Goal: Task Accomplishment & Management: Manage account settings

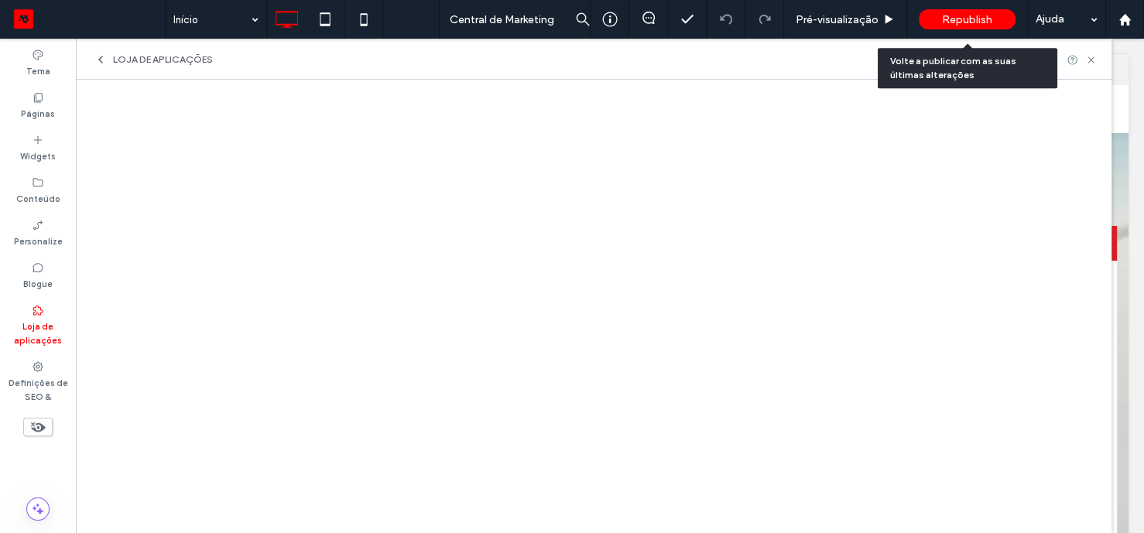
click at [983, 20] on span "Republish" at bounding box center [967, 19] width 50 height 13
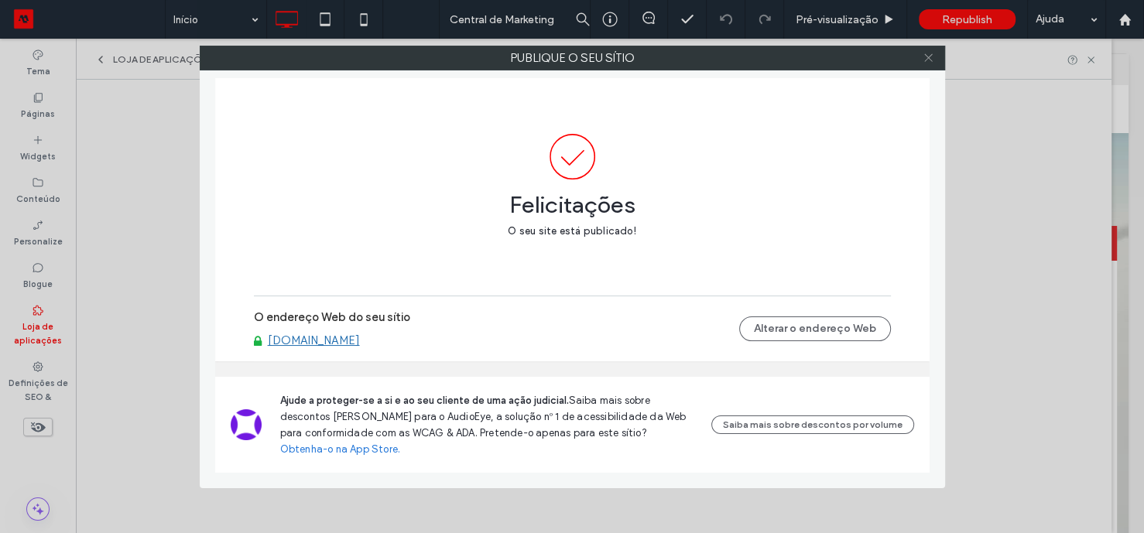
click at [930, 60] on icon at bounding box center [929, 58] width 12 height 12
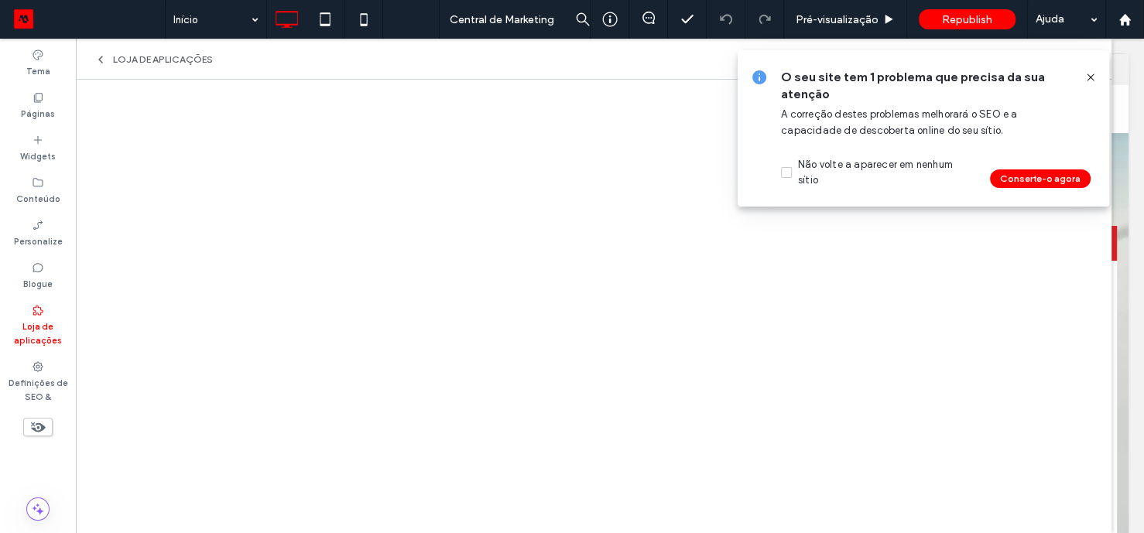
click at [1085, 78] on icon at bounding box center [1091, 77] width 12 height 12
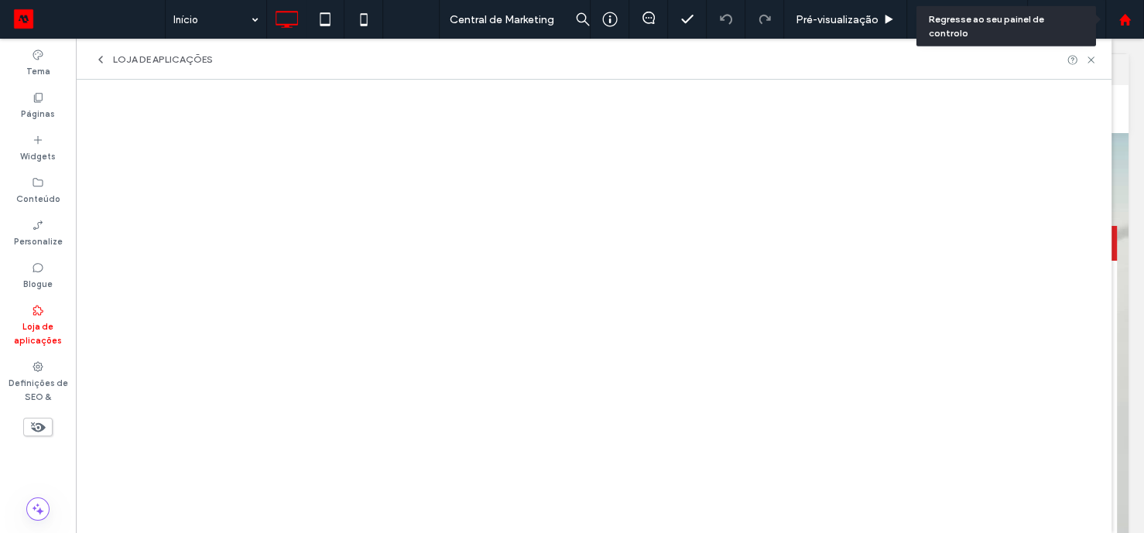
click at [1120, 18] on icon at bounding box center [1125, 19] width 13 height 13
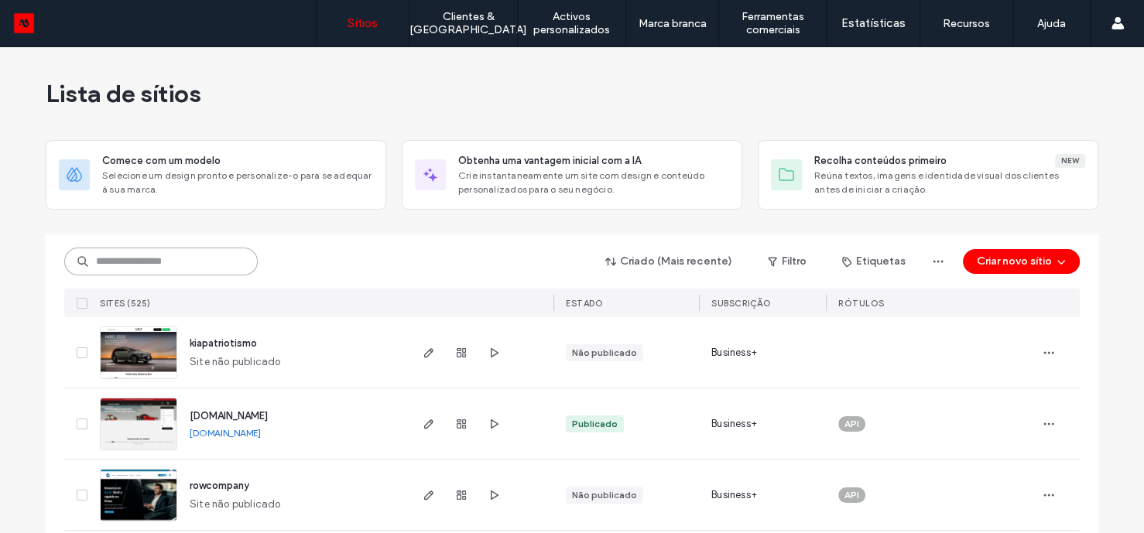
click at [191, 262] on input at bounding box center [161, 262] width 194 height 28
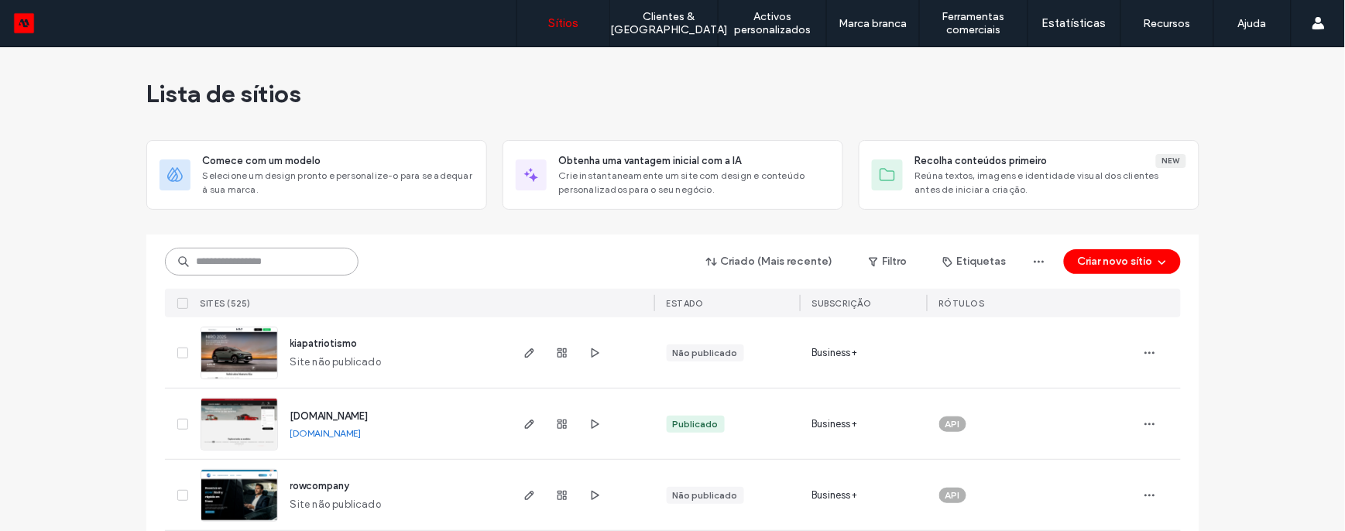
click at [233, 271] on input at bounding box center [262, 262] width 194 height 28
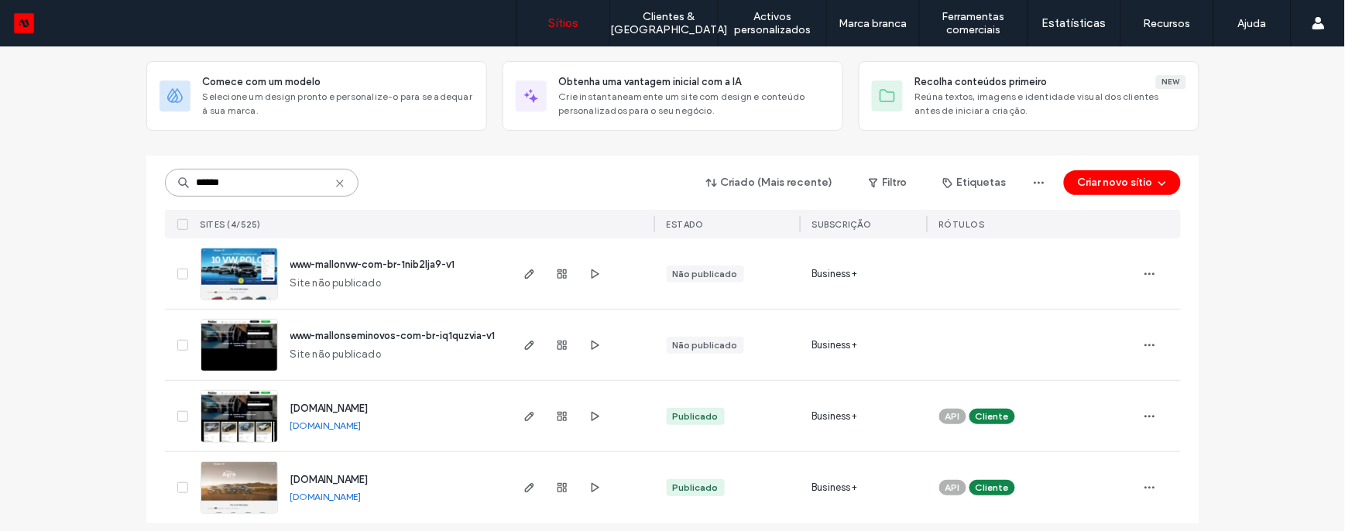
scroll to position [89, 0]
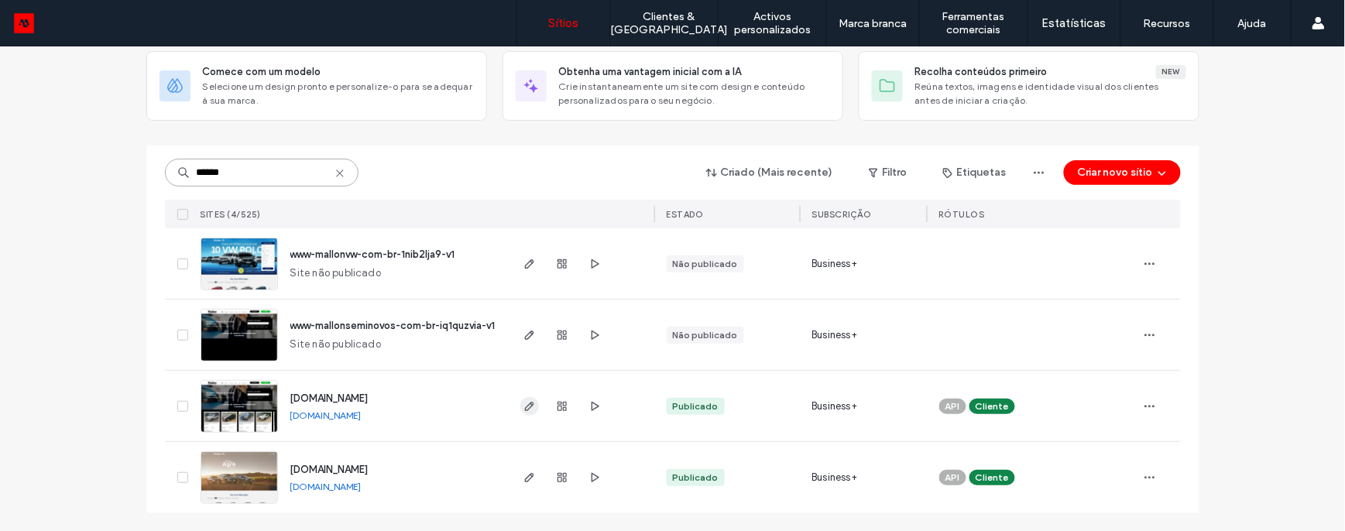
type input "******"
click at [526, 408] on icon "button" at bounding box center [529, 406] width 12 height 12
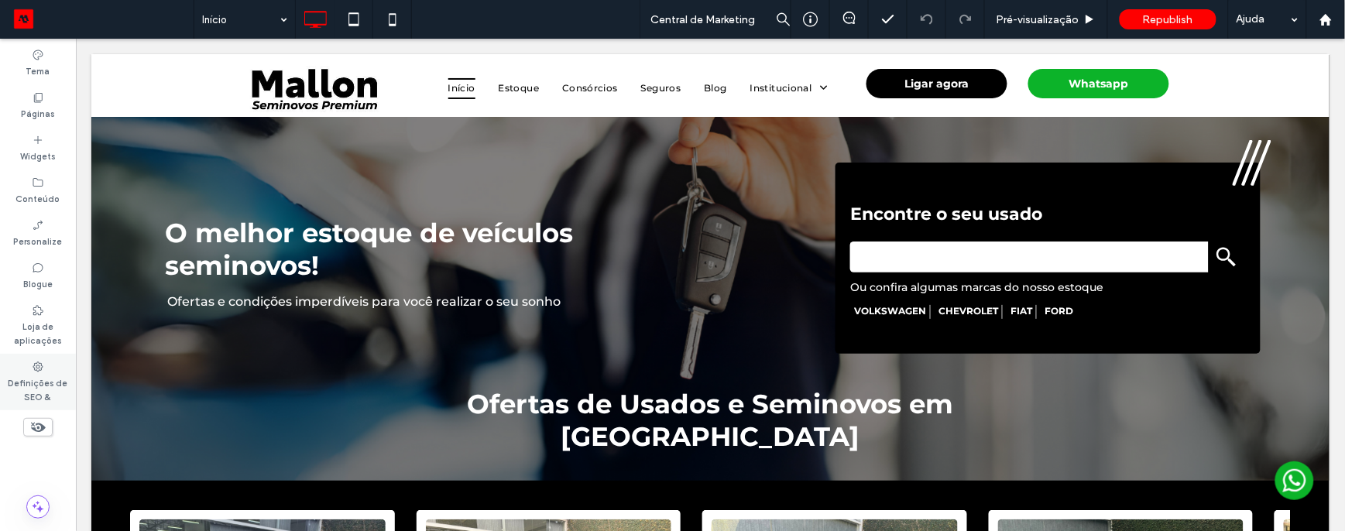
click at [35, 373] on label "Definições de SEO &" at bounding box center [38, 388] width 76 height 31
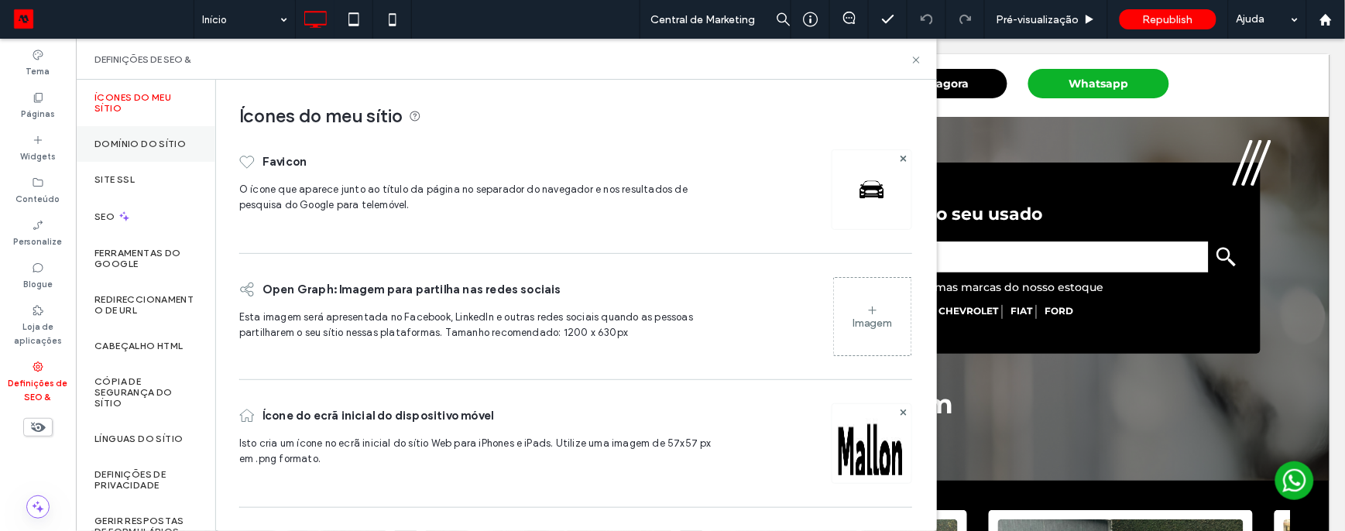
click at [156, 143] on label "Domínio do sítio" at bounding box center [139, 144] width 91 height 11
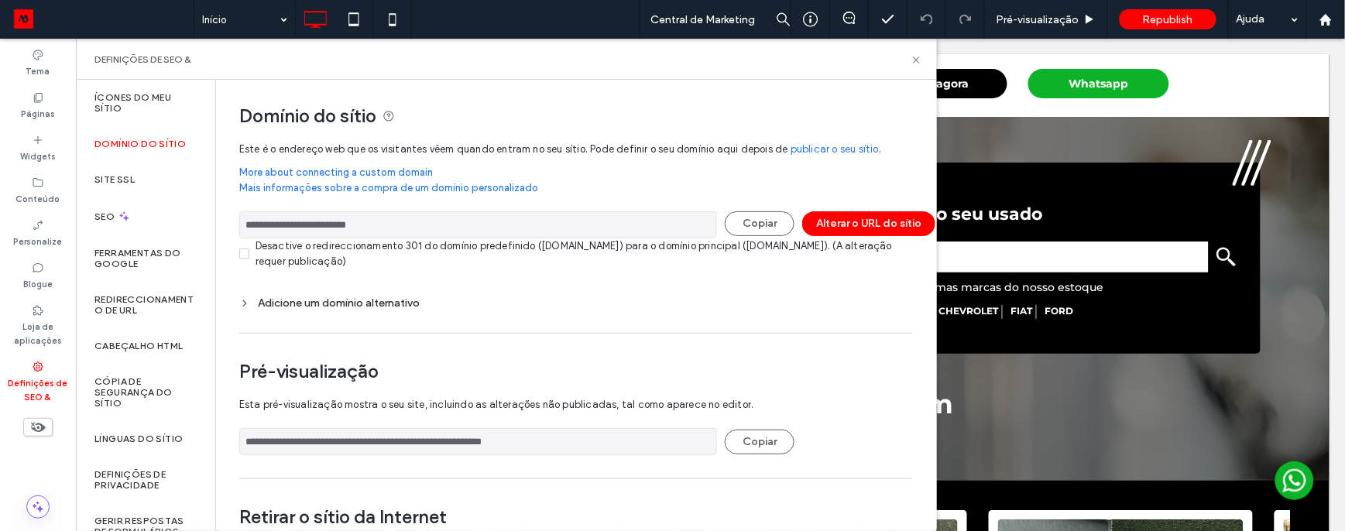
scroll to position [174, 0]
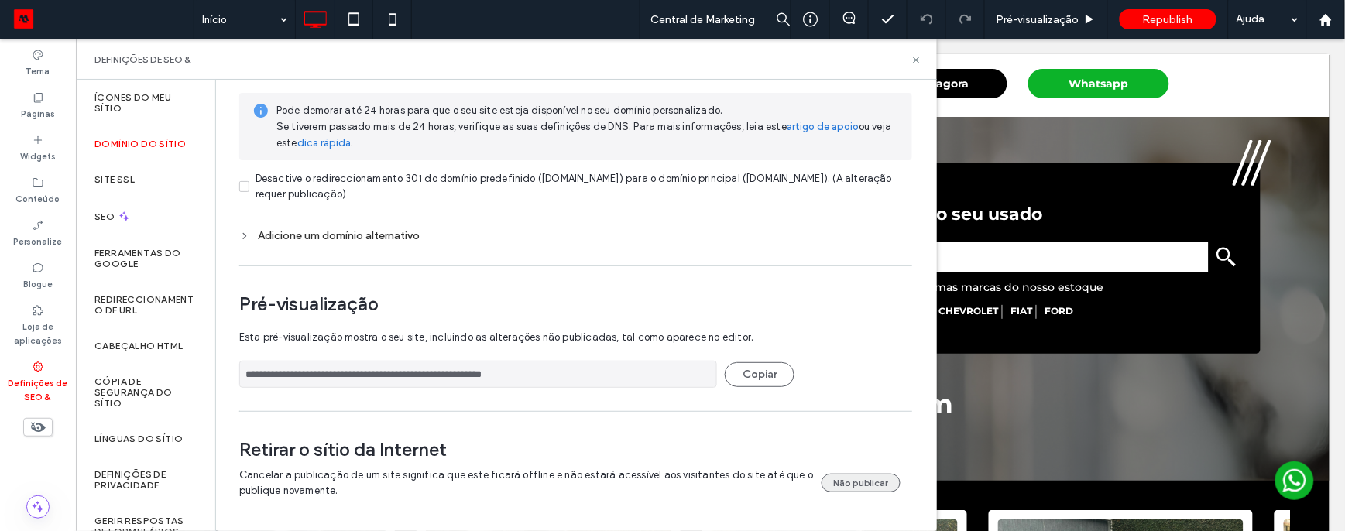
click at [832, 483] on button "Não publicar" at bounding box center [860, 483] width 79 height 19
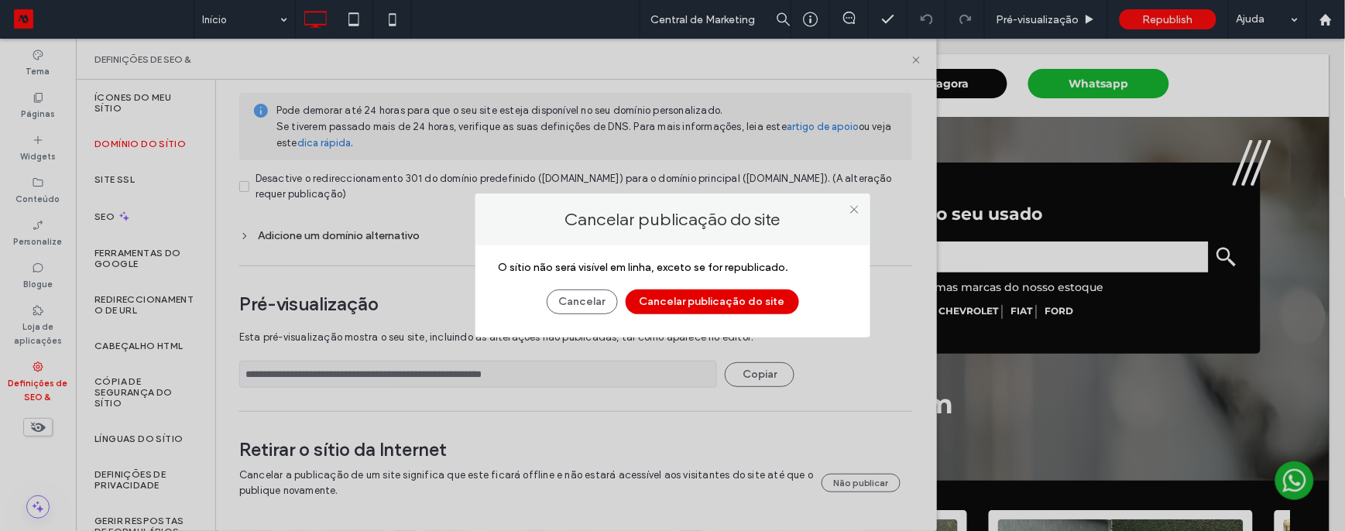
click at [674, 297] on button "Cancelar publicação do site" at bounding box center [712, 302] width 173 height 25
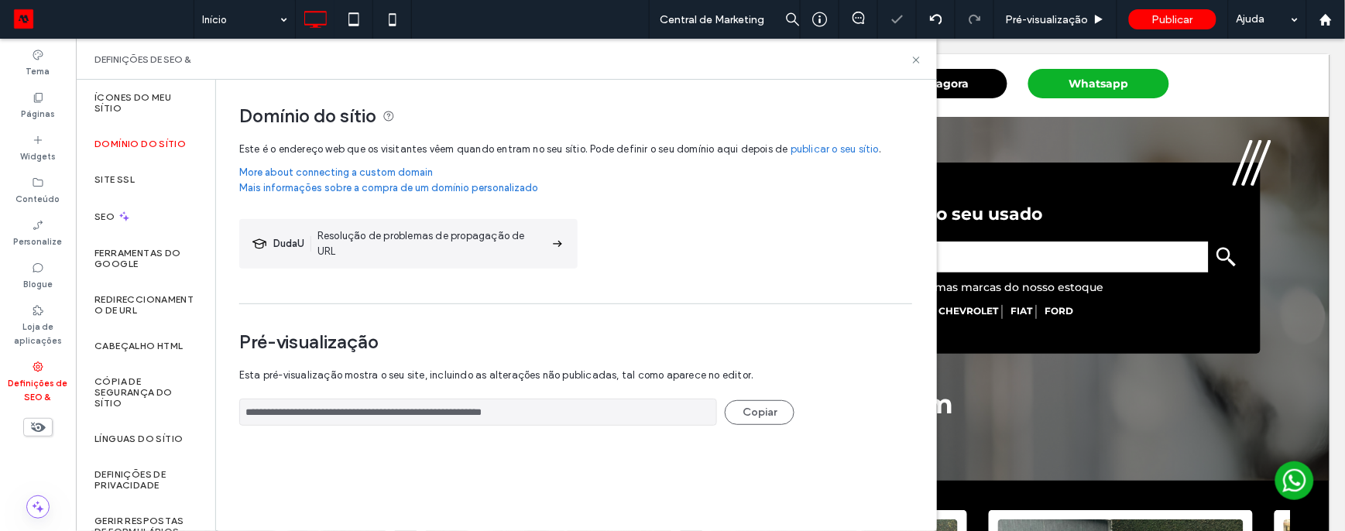
scroll to position [0, 0]
click at [1327, 17] on use at bounding box center [1325, 19] width 12 height 12
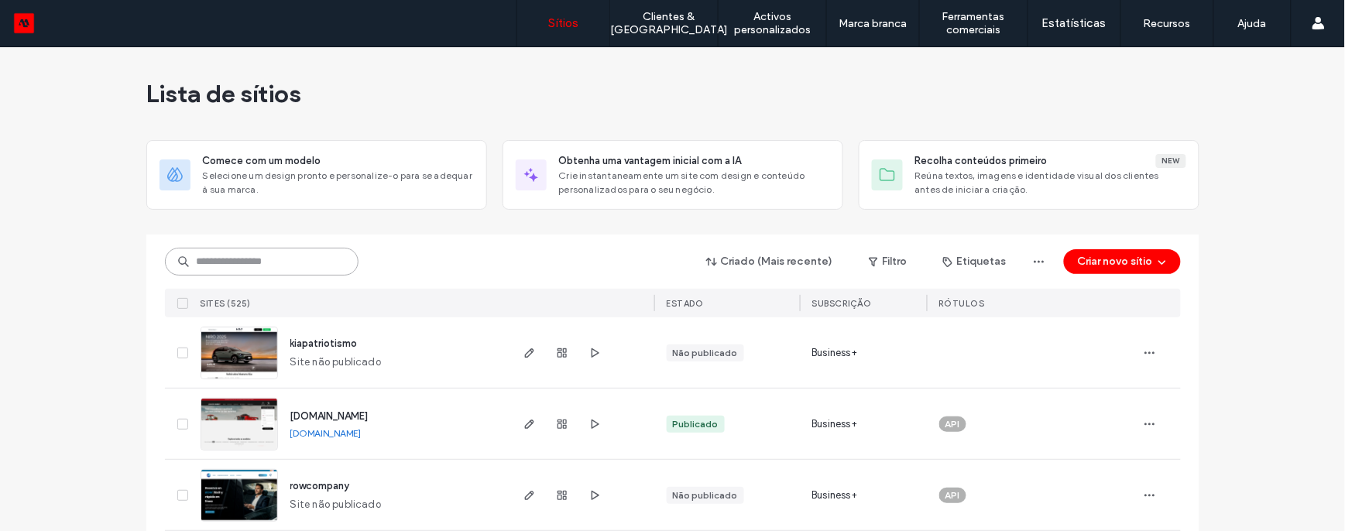
click at [242, 269] on input at bounding box center [262, 262] width 194 height 28
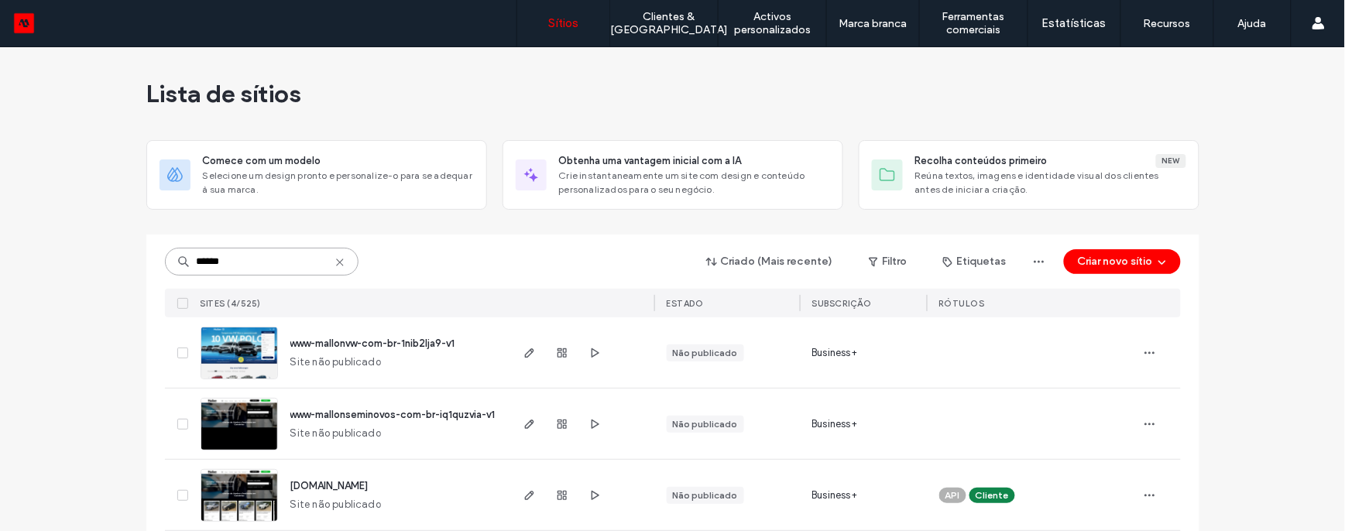
scroll to position [89, 0]
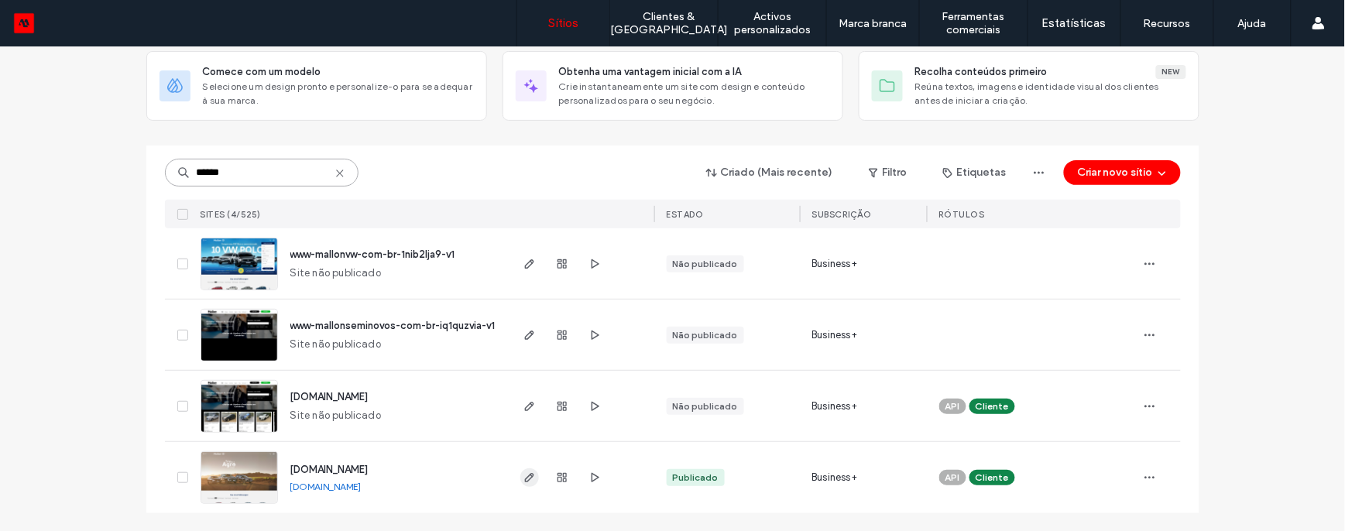
type input "******"
click at [523, 482] on icon "button" at bounding box center [529, 477] width 12 height 12
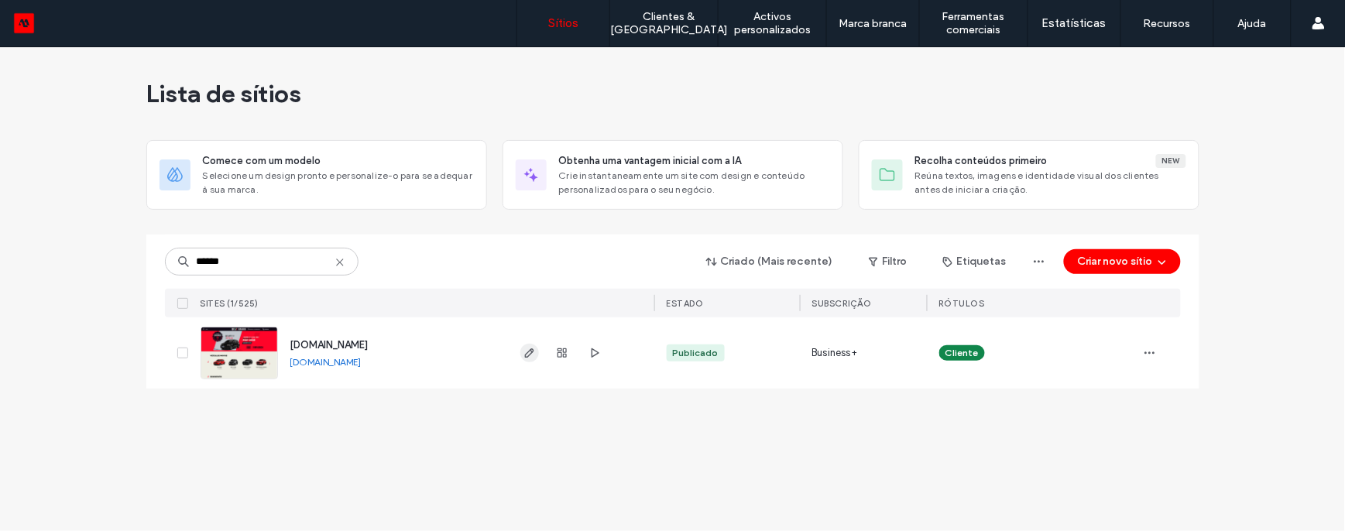
type input "******"
click at [524, 356] on icon "button" at bounding box center [529, 353] width 12 height 12
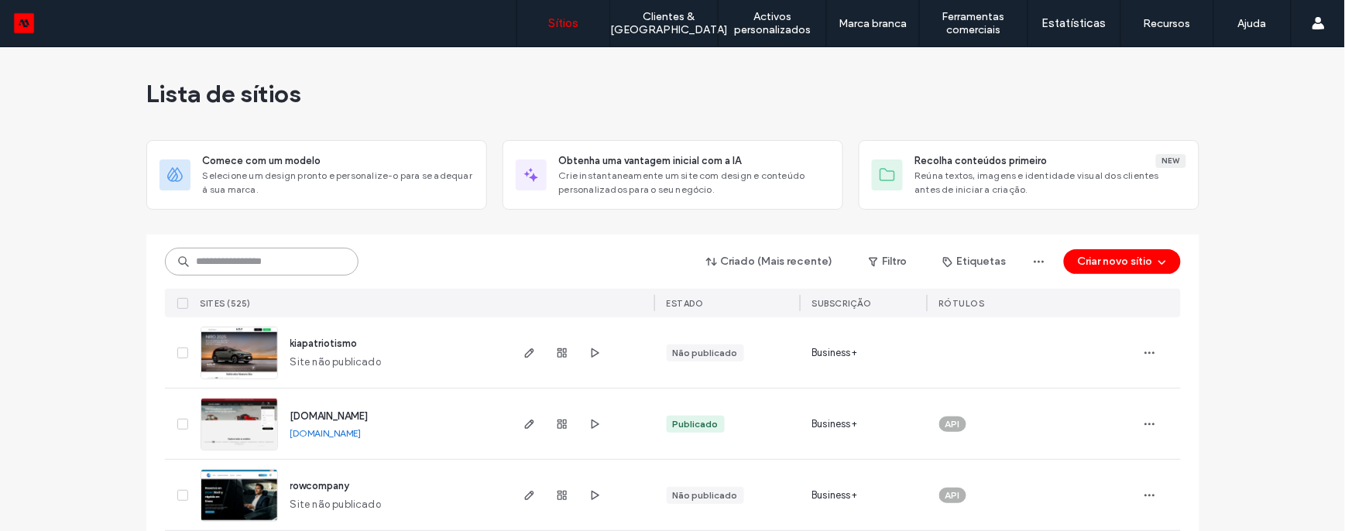
click at [306, 265] on input at bounding box center [262, 262] width 194 height 28
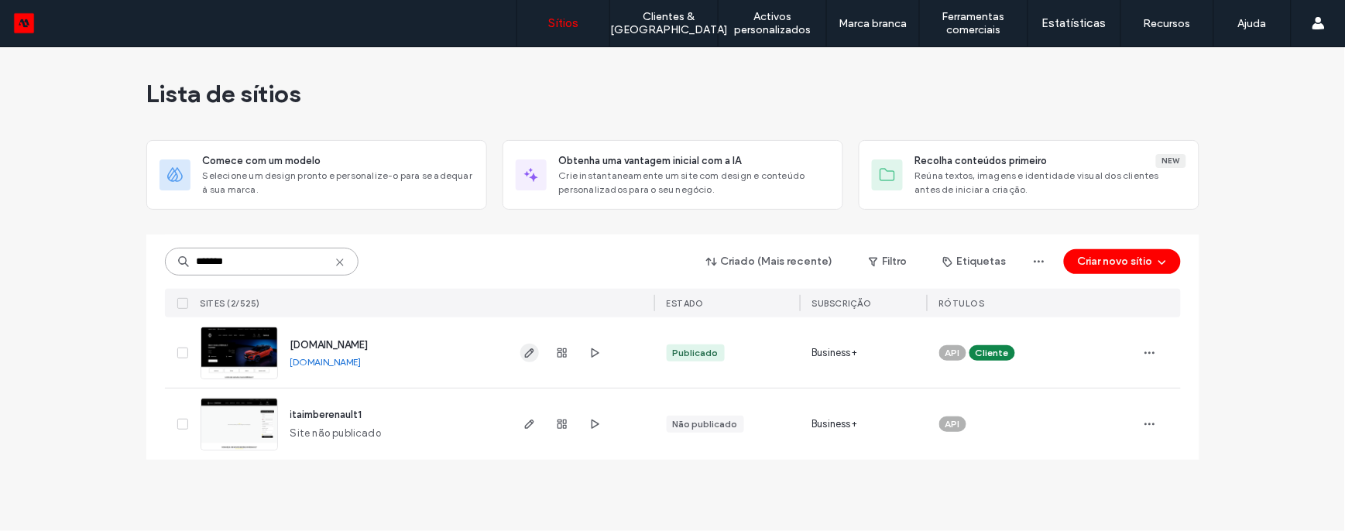
type input "*******"
click at [535, 349] on icon "button" at bounding box center [529, 353] width 12 height 12
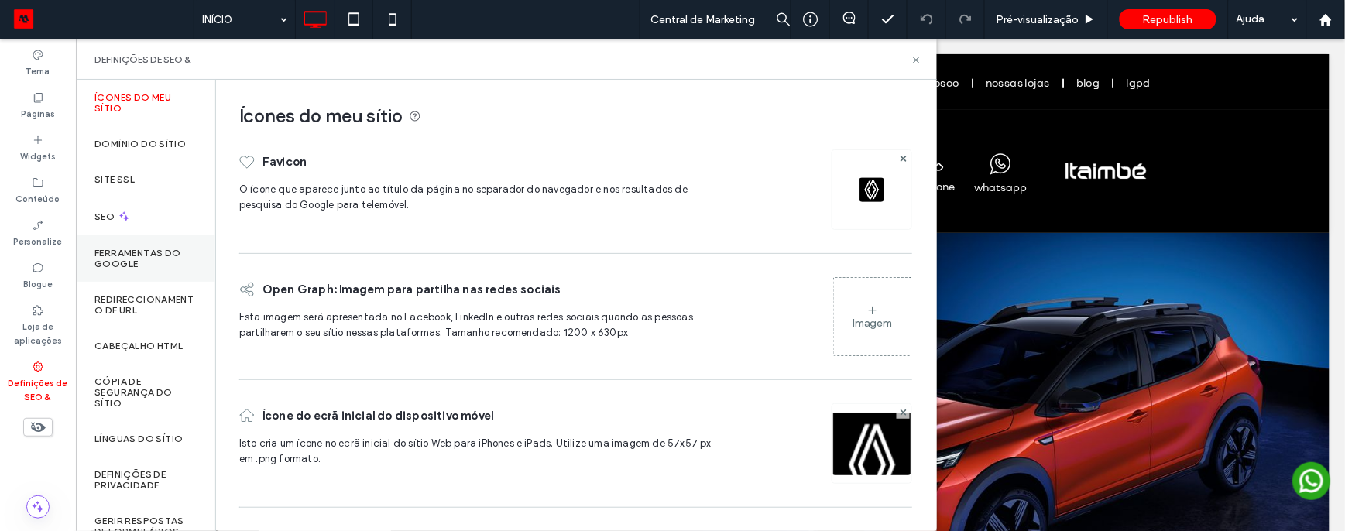
click at [141, 248] on label "Ferramentas do Google" at bounding box center [145, 259] width 102 height 22
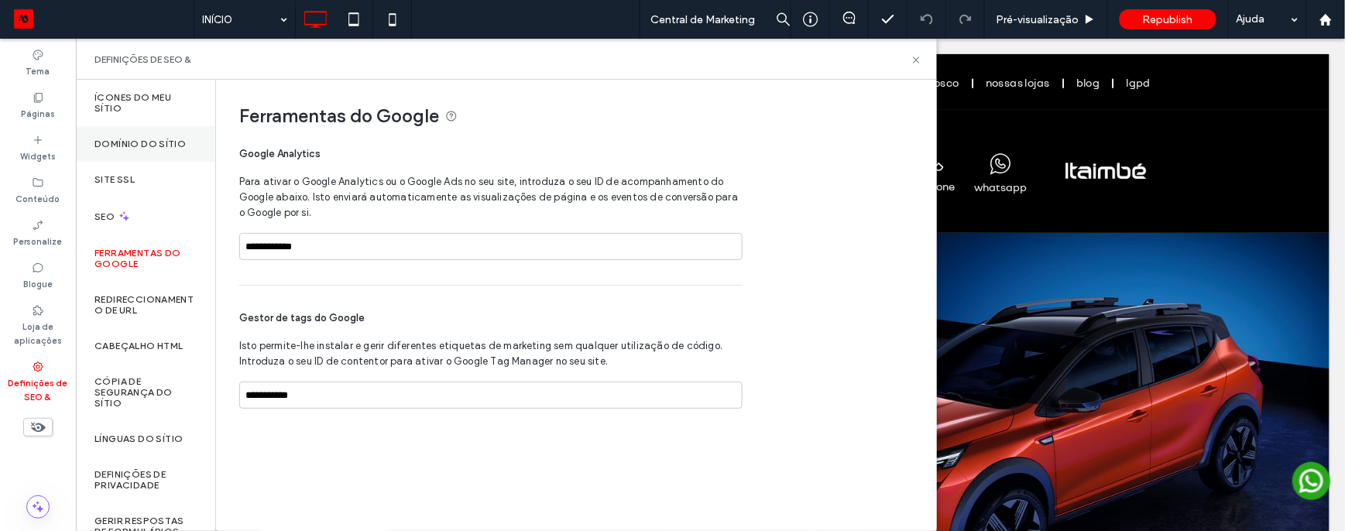
click at [161, 145] on label "Domínio do sítio" at bounding box center [139, 144] width 91 height 11
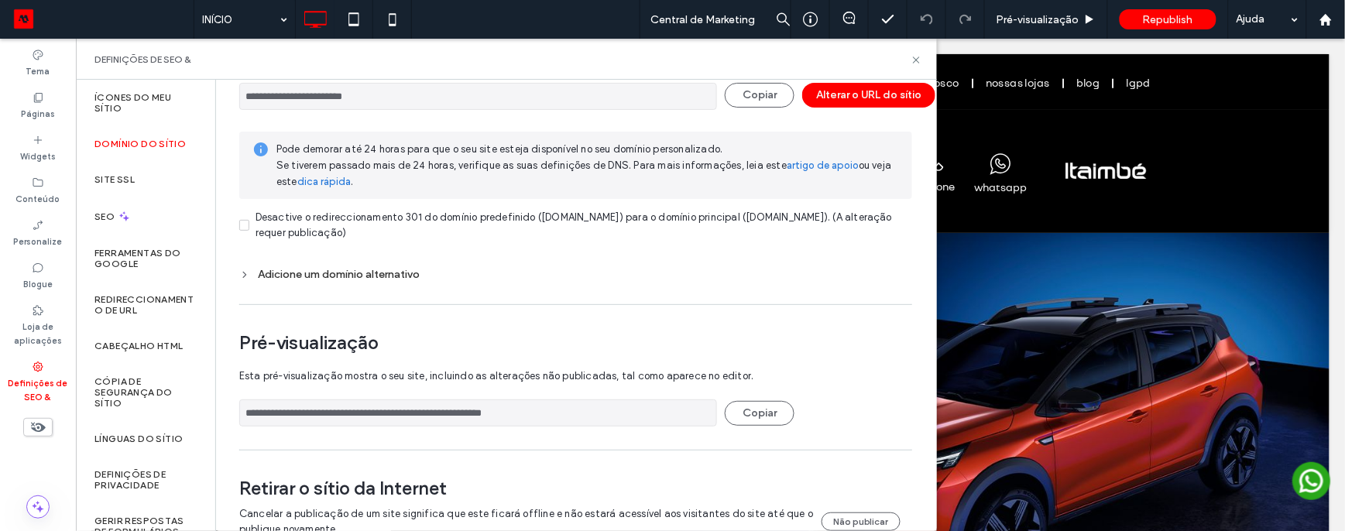
scroll to position [174, 0]
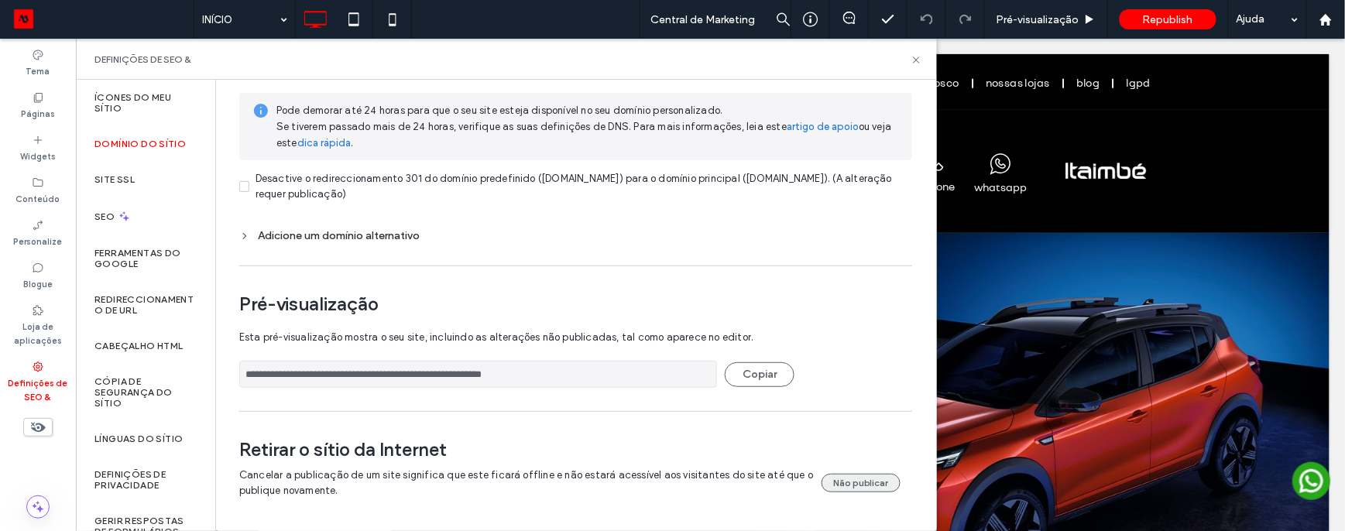
click at [841, 475] on button "Não publicar" at bounding box center [860, 483] width 79 height 19
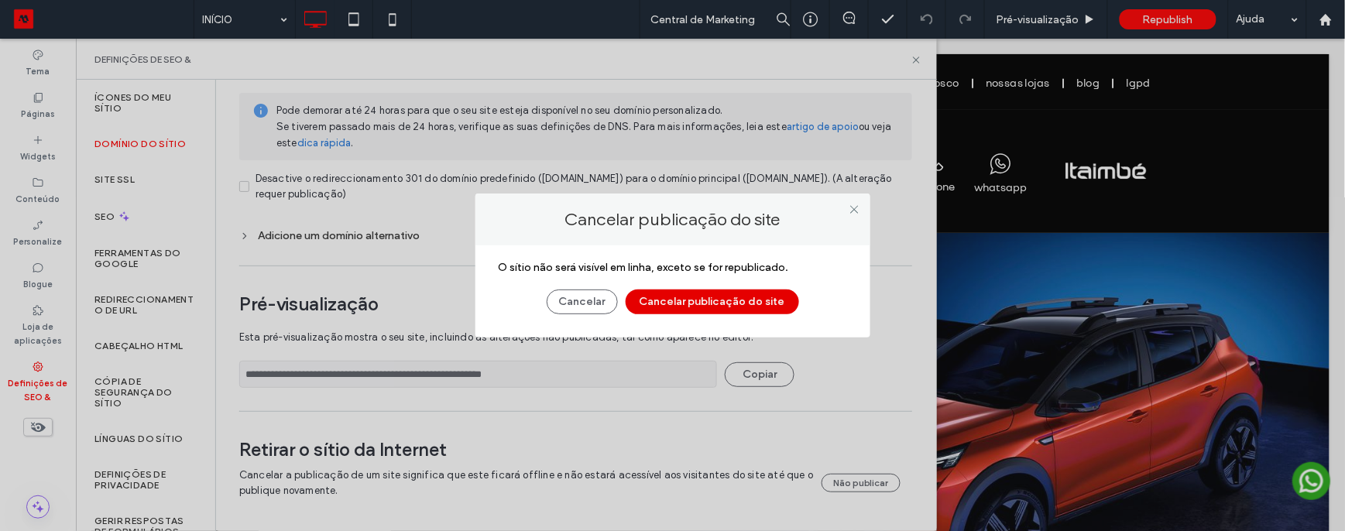
click at [745, 307] on button "Cancelar publicação do site" at bounding box center [712, 302] width 173 height 25
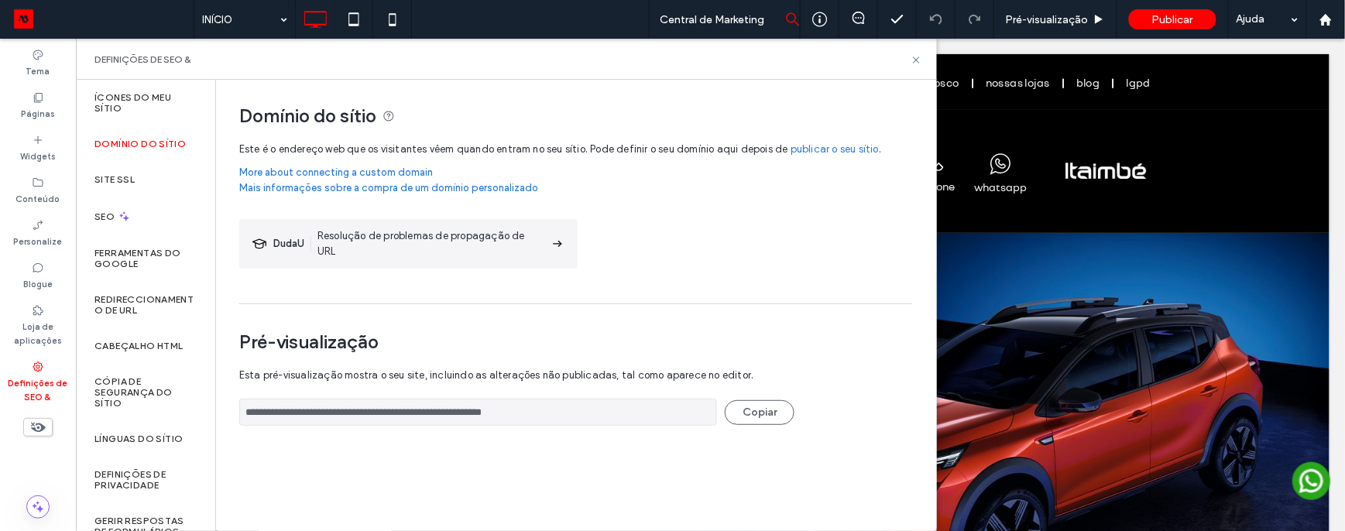
scroll to position [0, 0]
click at [1332, 20] on icon at bounding box center [1325, 19] width 13 height 13
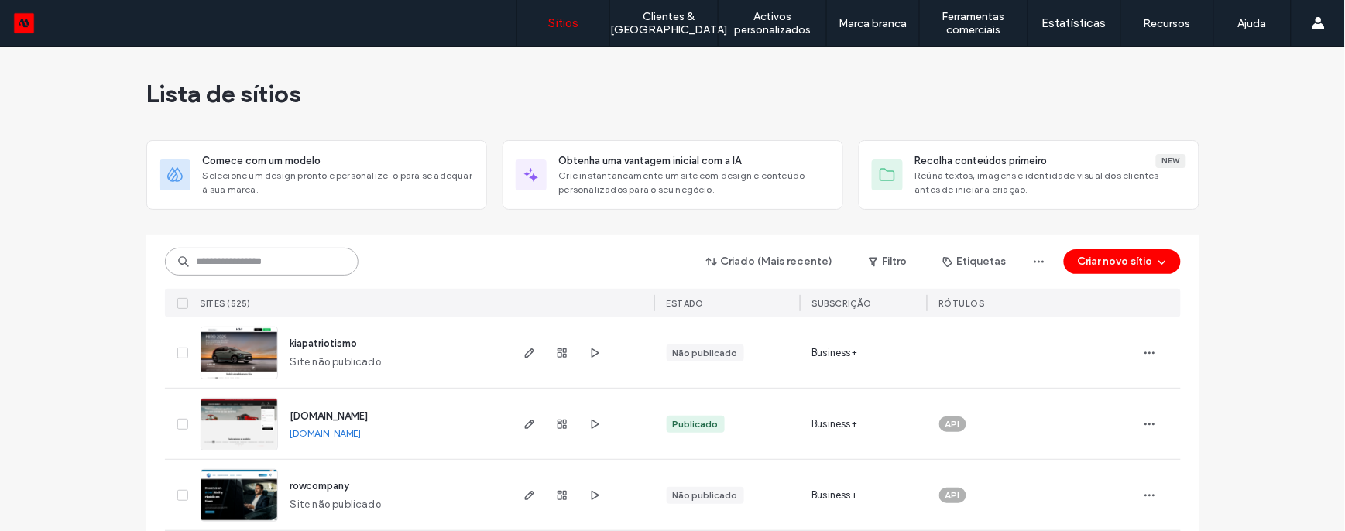
click at [273, 263] on input at bounding box center [262, 262] width 194 height 28
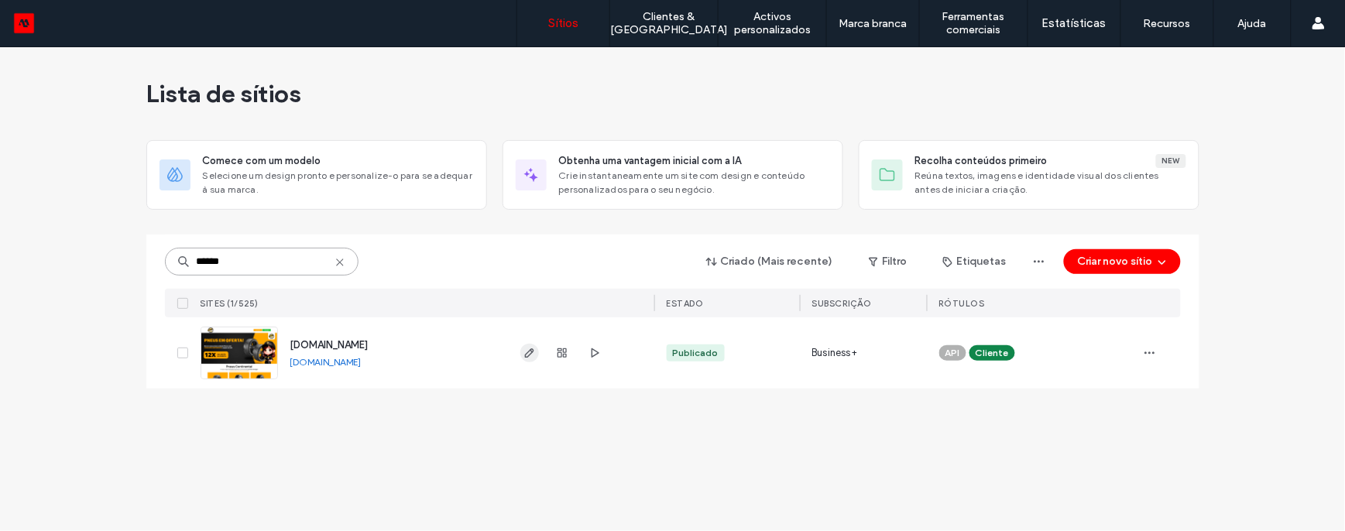
type input "******"
click at [523, 358] on icon "button" at bounding box center [529, 353] width 12 height 12
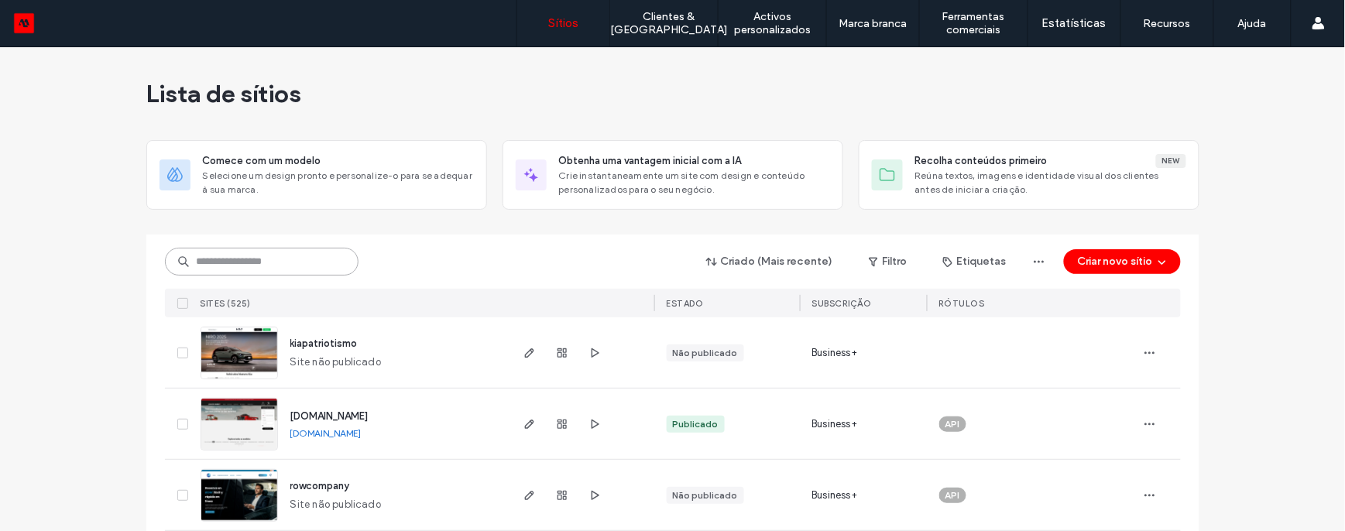
click at [242, 260] on input at bounding box center [262, 262] width 194 height 28
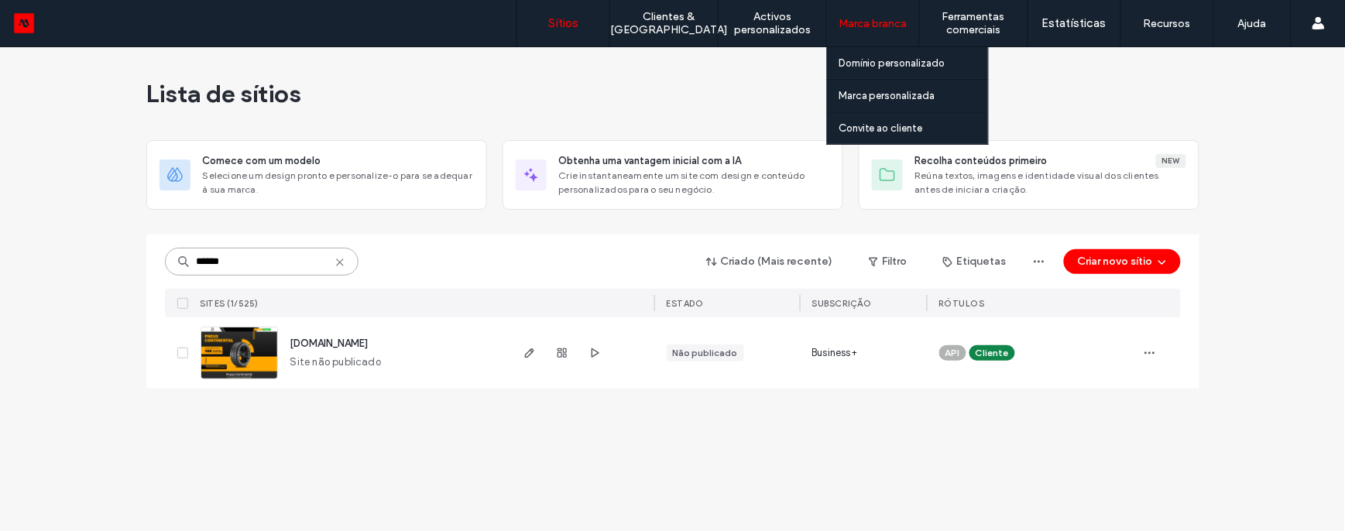
type input "******"
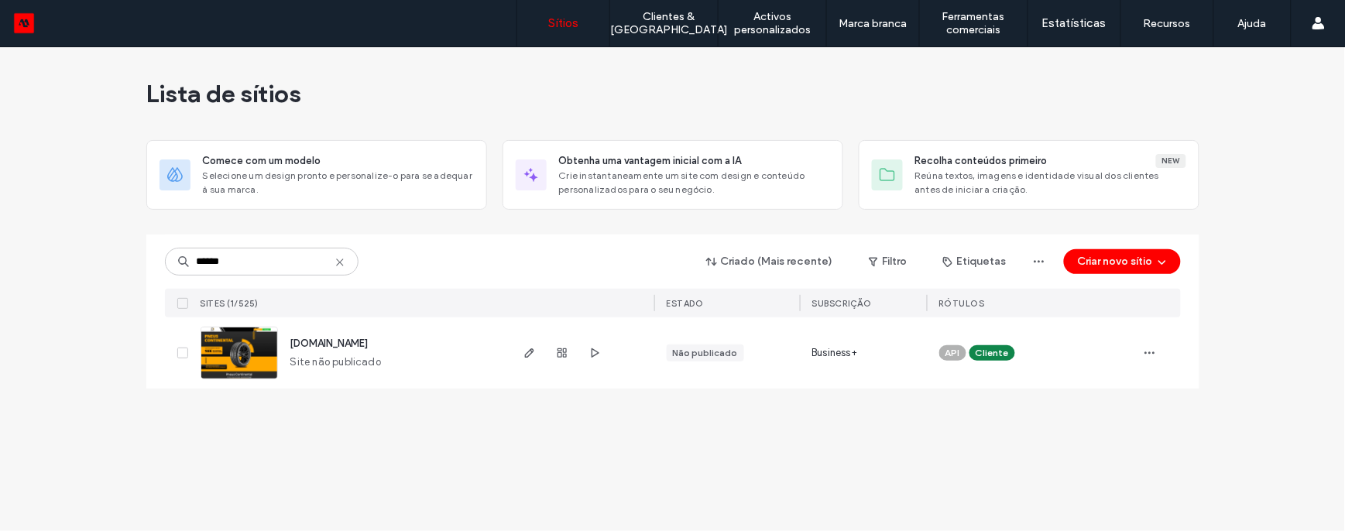
click at [339, 262] on use at bounding box center [339, 262] width 7 height 7
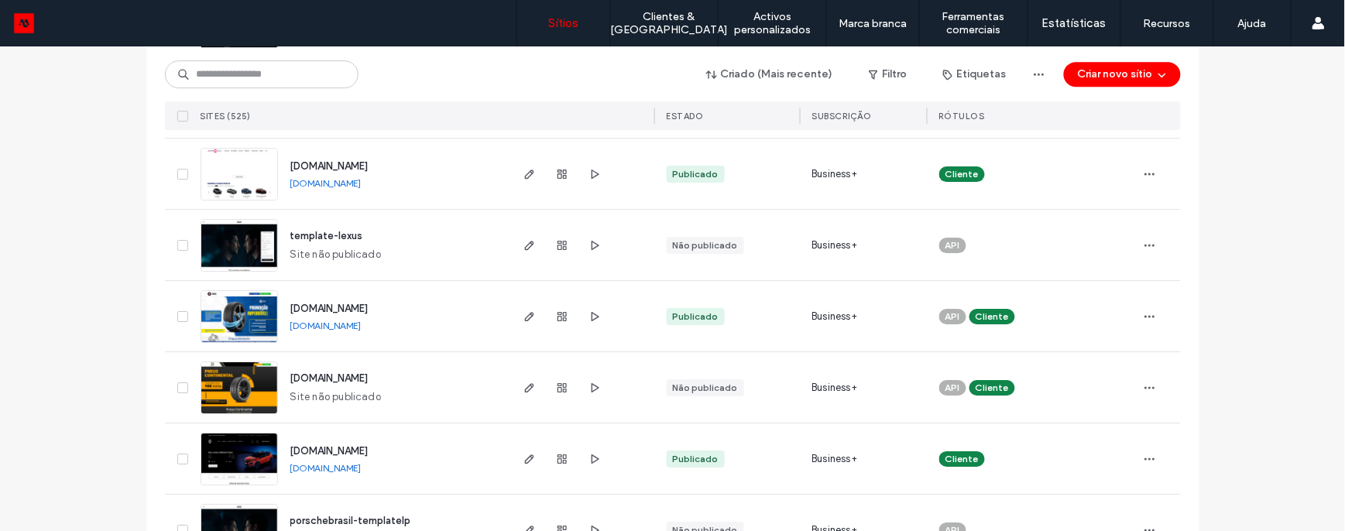
scroll to position [5183, 0]
